Goal: Transaction & Acquisition: Obtain resource

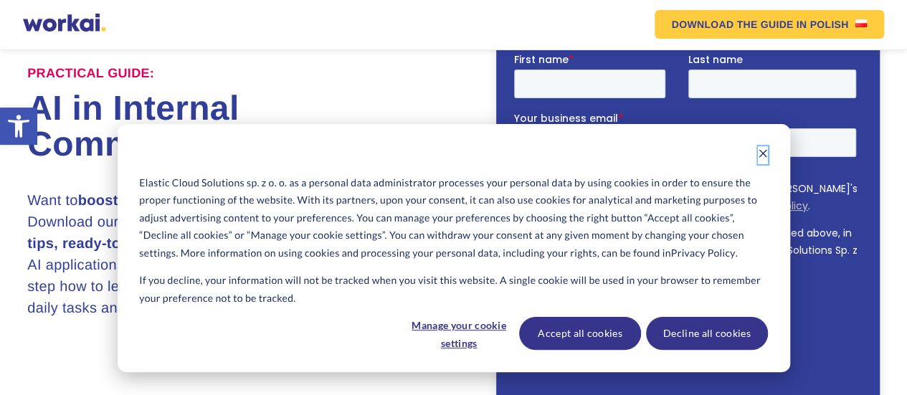
click at [765, 154] on icon "Dismiss cookie banner" at bounding box center [762, 153] width 10 height 10
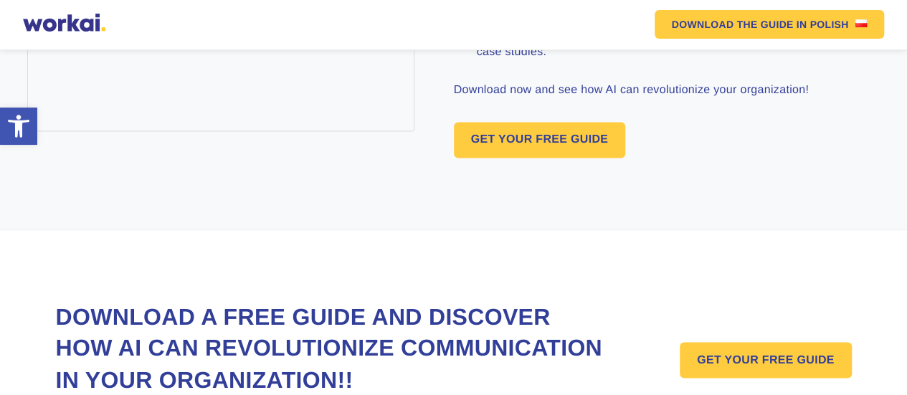
scroll to position [1003, 0]
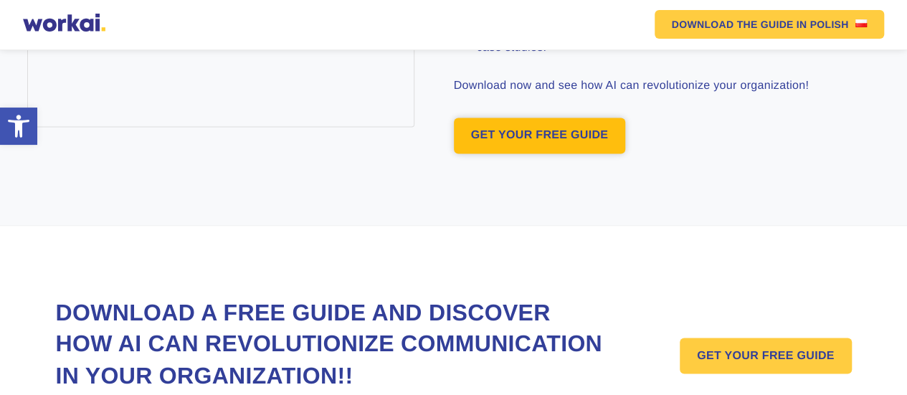
click at [563, 153] on link "GET YOUR FREE GUIDE" at bounding box center [540, 136] width 172 height 36
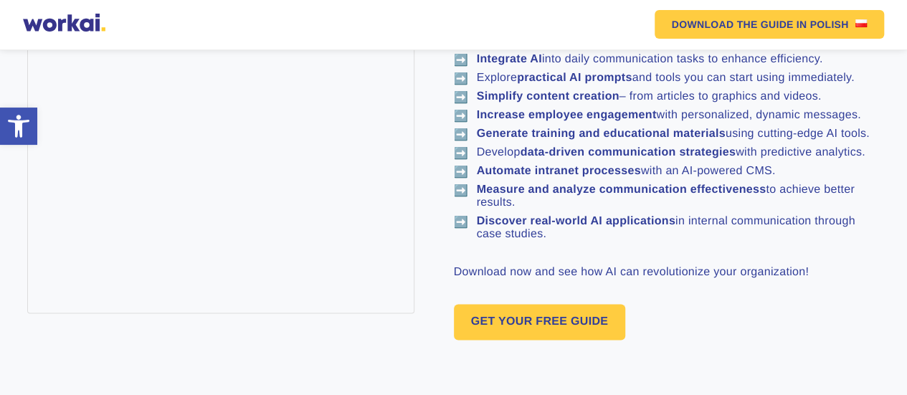
scroll to position [913, 0]
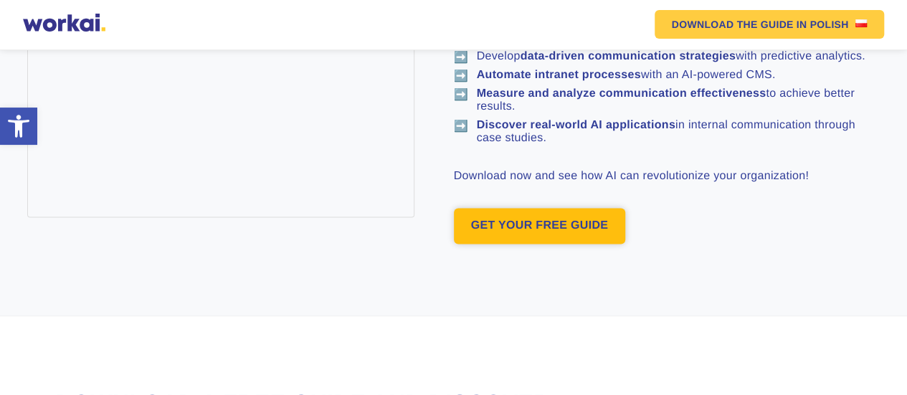
click at [492, 244] on span "GET YOUR FREE GUIDE" at bounding box center [540, 226] width 172 height 36
click at [518, 244] on link "GET YOUR FREE GUIDE" at bounding box center [540, 226] width 172 height 36
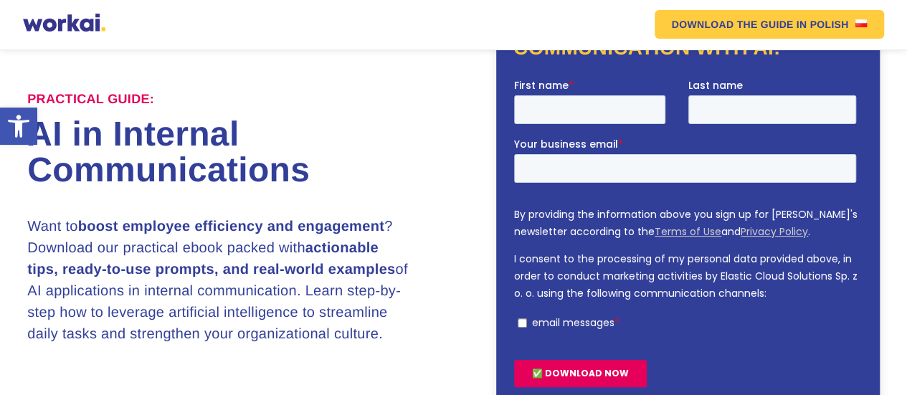
scroll to position [95, 0]
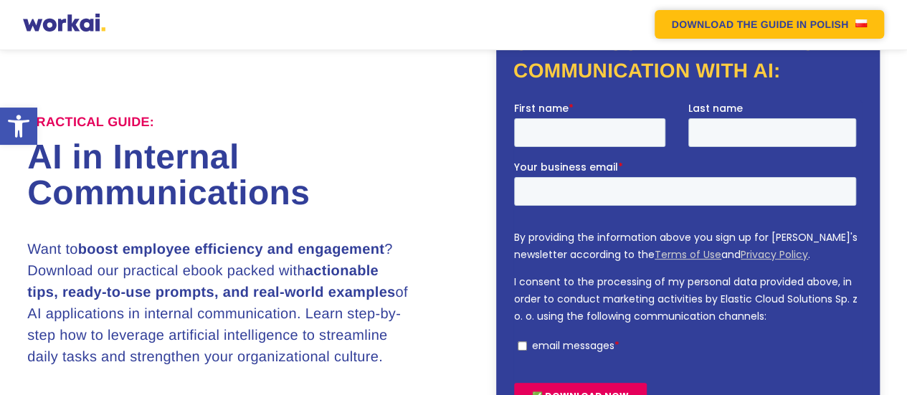
click at [732, 31] on link "DOWNLOAD THE GUIDE IN POLISH" at bounding box center [769, 24] width 230 height 29
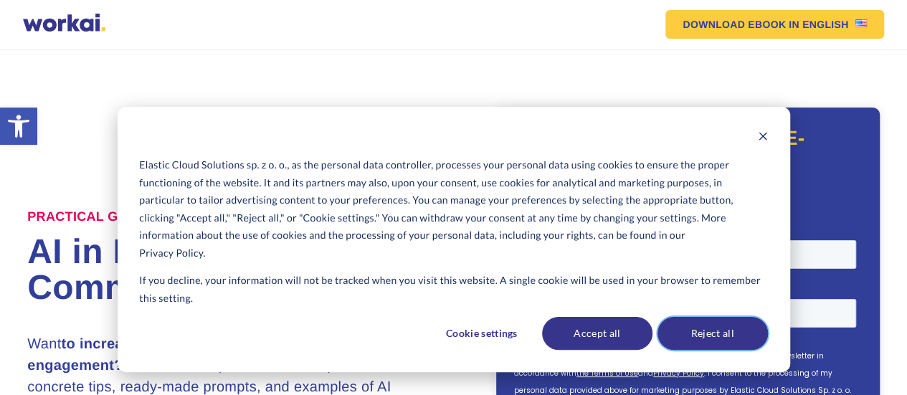
click at [704, 333] on font "Reject all" at bounding box center [712, 334] width 43 height 18
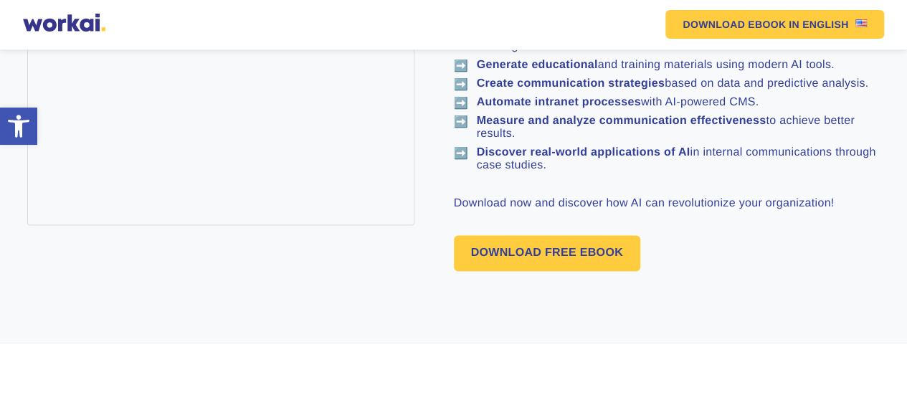
scroll to position [932, 0]
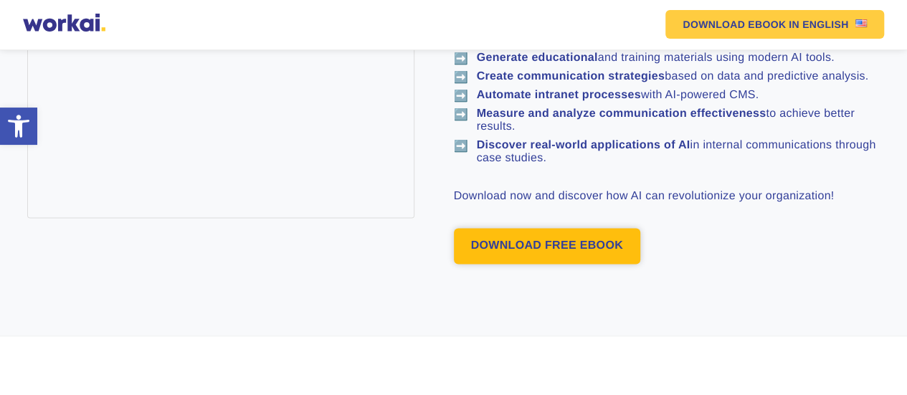
click at [540, 239] on font "DOWNLOAD FREE EBOOK" at bounding box center [547, 245] width 152 height 12
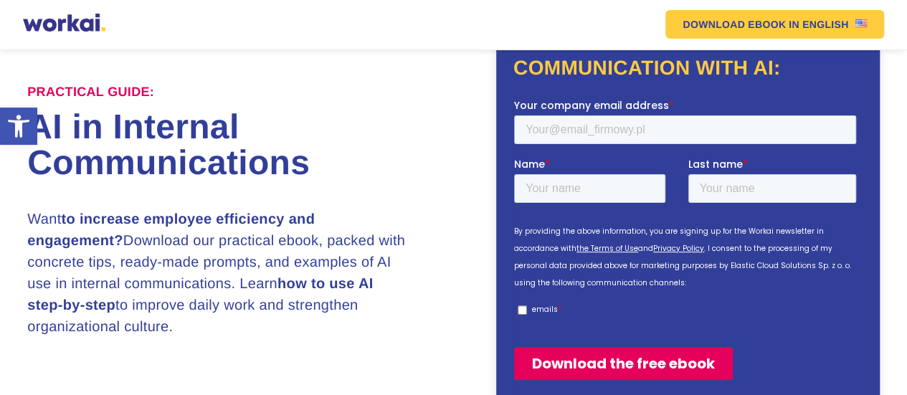
scroll to position [125, 0]
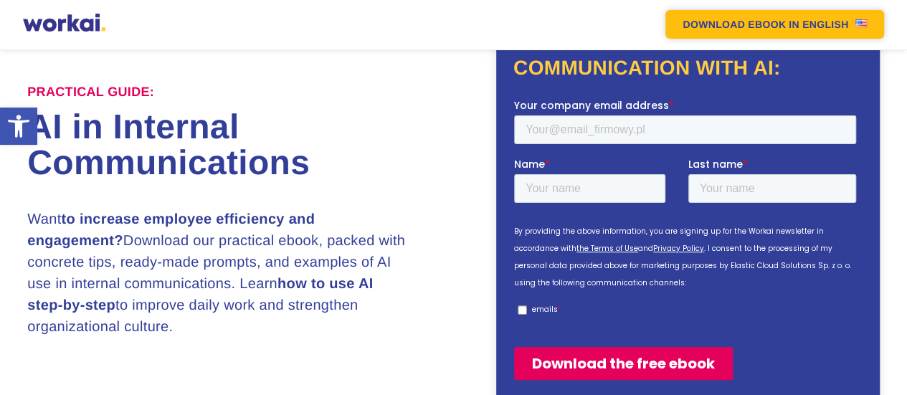
click at [796, 20] on font "IN ENGLISH" at bounding box center [817, 24] width 59 height 11
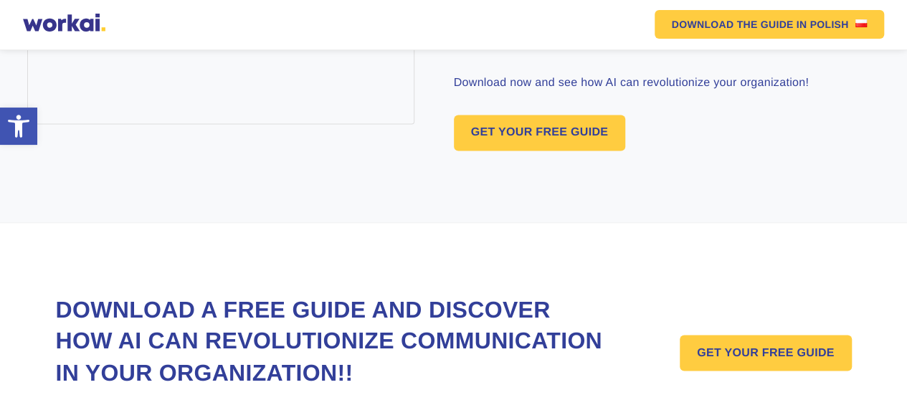
scroll to position [1167, 0]
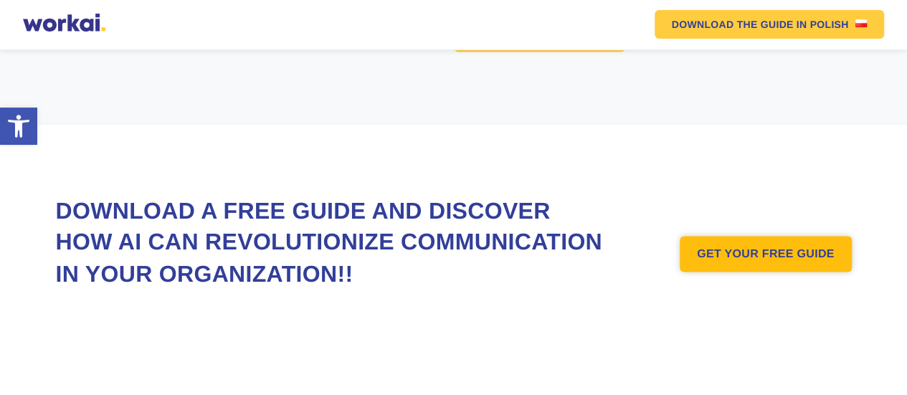
click at [749, 247] on link "GET YOUR FREE GUIDE" at bounding box center [765, 254] width 172 height 36
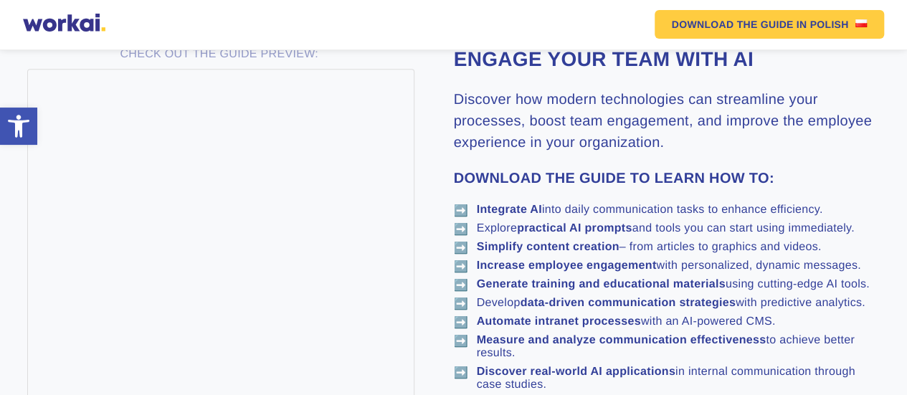
scroll to position [573, 0]
